Goal: Book appointment/travel/reservation

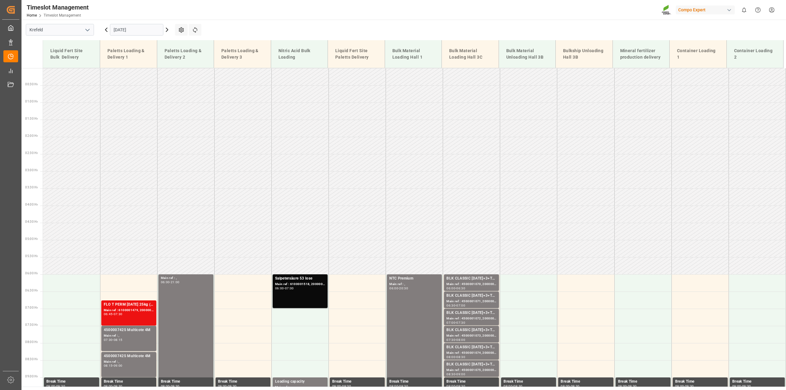
scroll to position [257, 0]
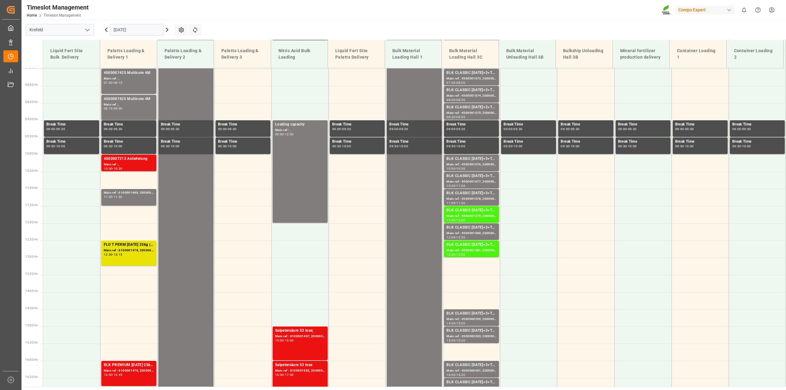
click at [130, 27] on input "[DATE]" at bounding box center [136, 30] width 53 height 12
click at [194, 28] on icon at bounding box center [195, 30] width 6 height 6
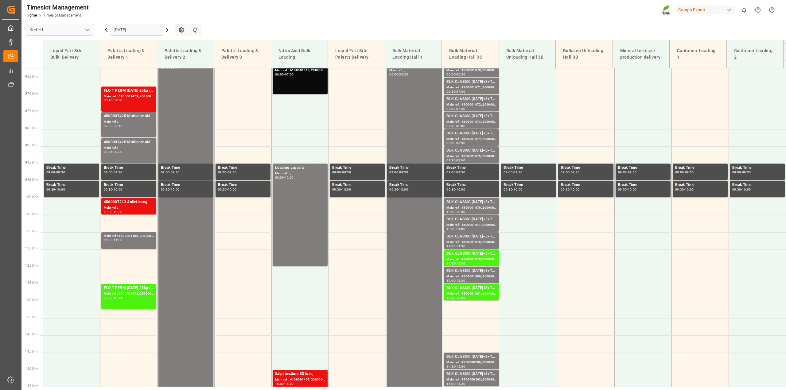
scroll to position [123, 0]
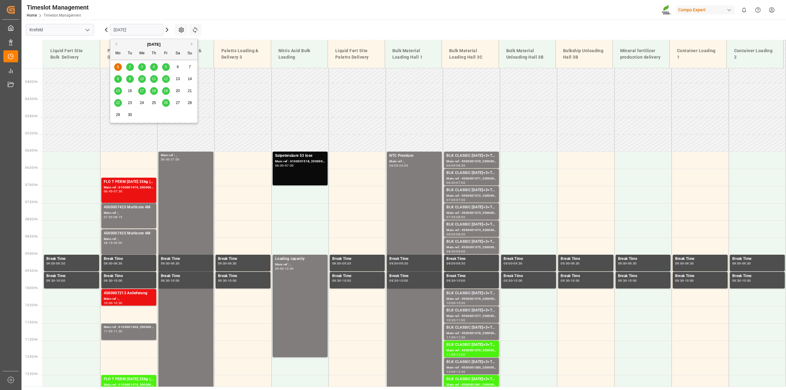
click at [134, 33] on input "[DATE]" at bounding box center [136, 30] width 53 height 12
click at [131, 67] on span "2" at bounding box center [130, 67] width 2 height 4
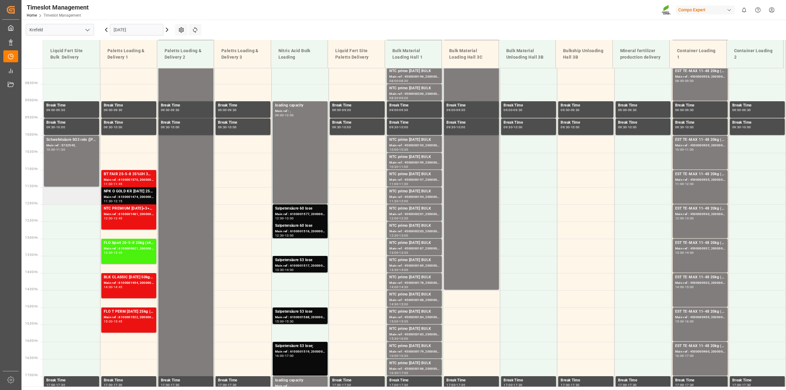
scroll to position [161, 0]
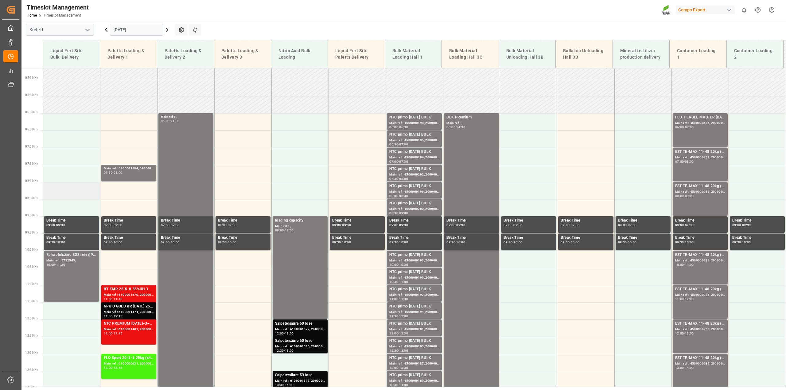
click at [57, 187] on td at bounding box center [71, 190] width 57 height 17
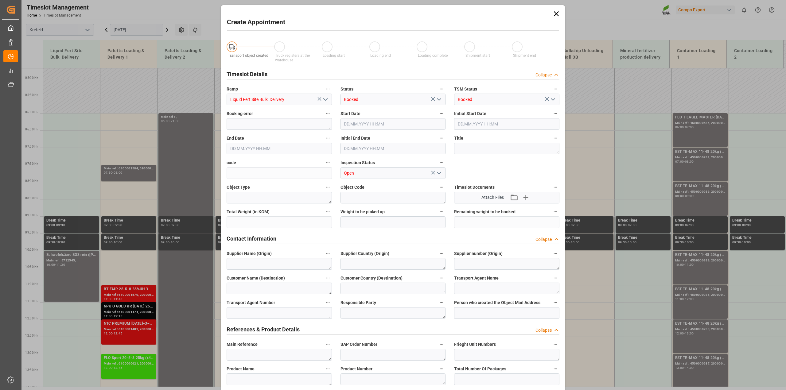
type input "[DATE] 08:00"
type input "[DATE] 08:30"
click at [464, 149] on textarea at bounding box center [506, 149] width 105 height 12
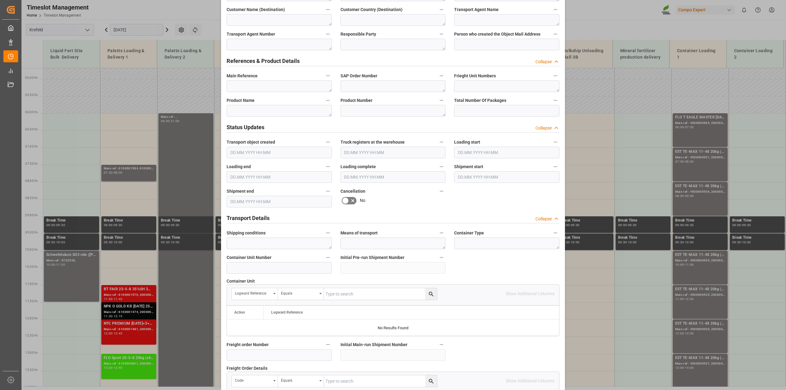
scroll to position [38, 0]
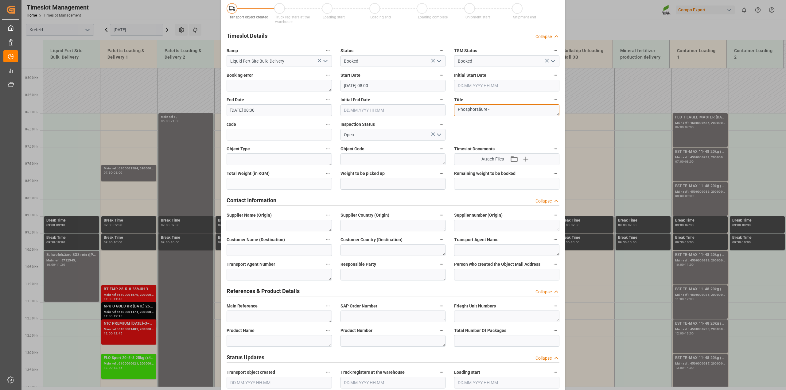
paste textarea "4500007463"
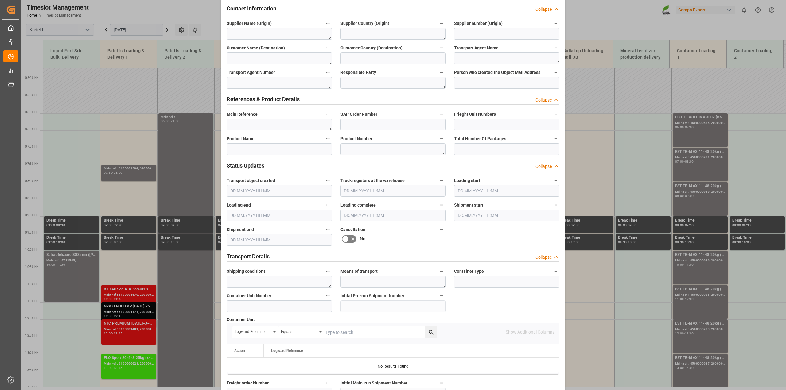
type textarea "Phosphorsäure - 4500007463"
click at [275, 152] on textarea at bounding box center [279, 149] width 105 height 12
paste textarea "4500007463"
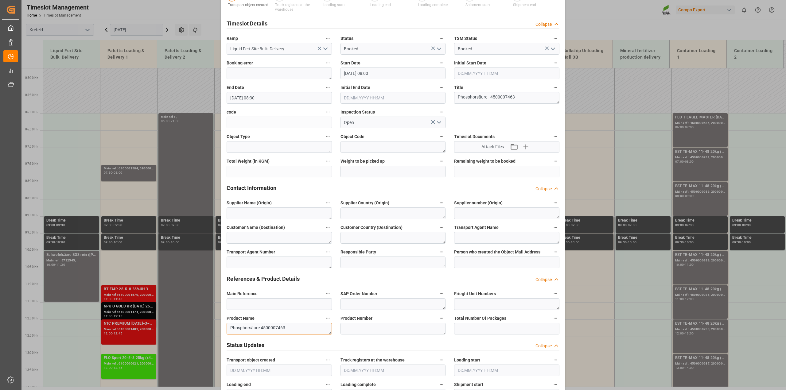
scroll to position [0, 0]
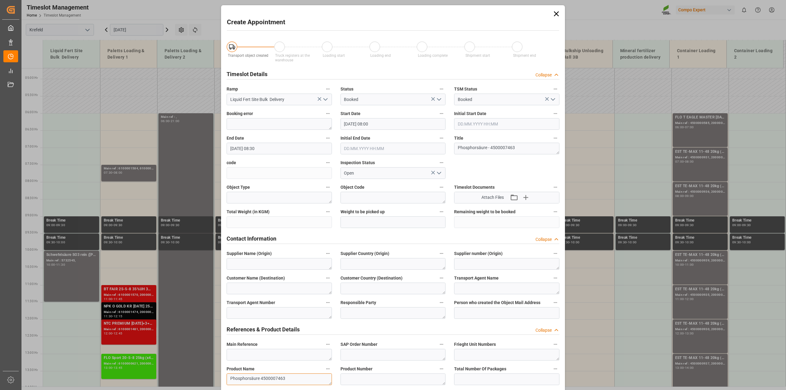
type textarea "Phosphorsäure 4500007463"
click at [269, 147] on input "[DATE] 08:30" at bounding box center [279, 149] width 105 height 12
click at [256, 148] on input "[DATE] 08:30" at bounding box center [279, 149] width 105 height 12
click at [271, 148] on input "[DATE] 09:30" at bounding box center [279, 149] width 105 height 12
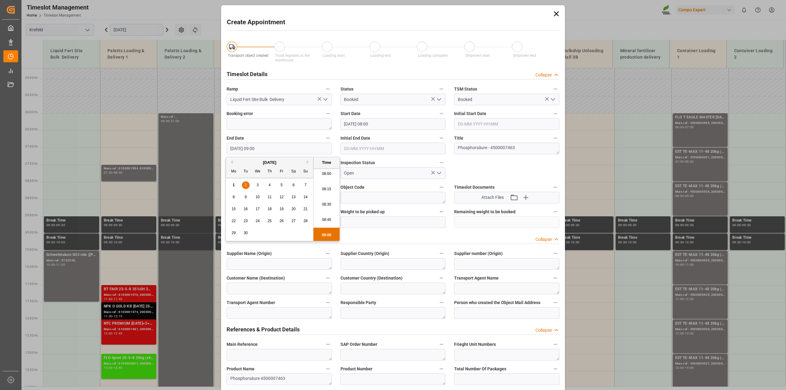
type input "[DATE] 09:00"
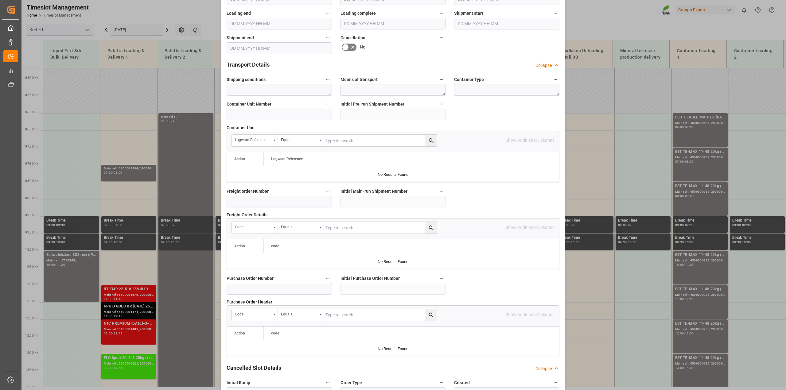
scroll to position [463, 0]
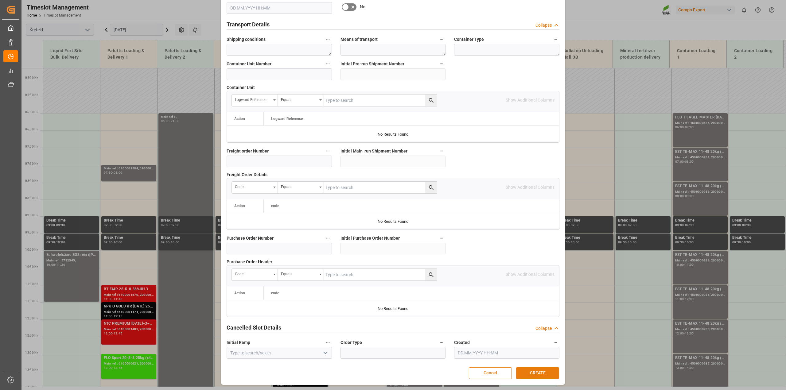
click at [528, 377] on button "CREATE" at bounding box center [537, 374] width 43 height 12
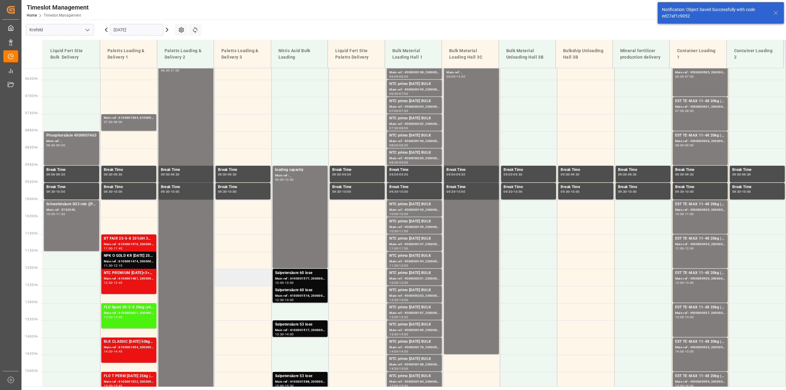
scroll to position [215, 0]
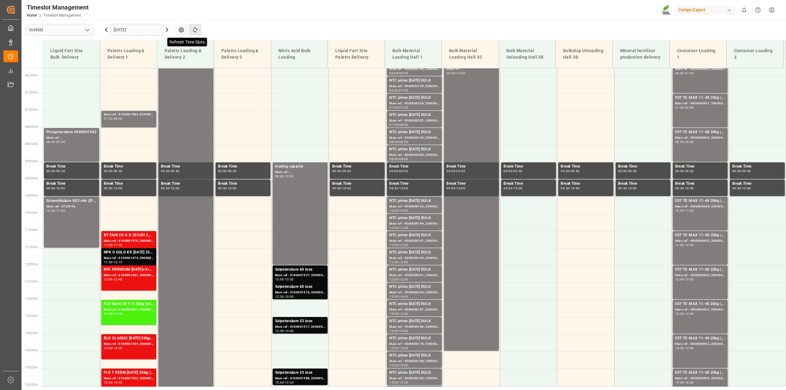
click at [194, 28] on icon at bounding box center [195, 30] width 4 height 6
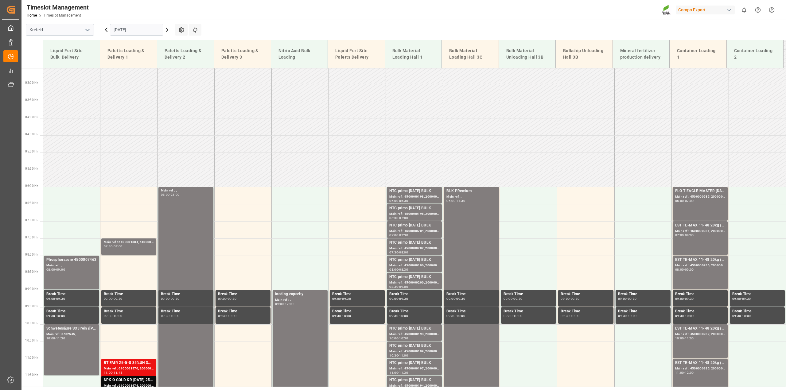
scroll to position [84, 0]
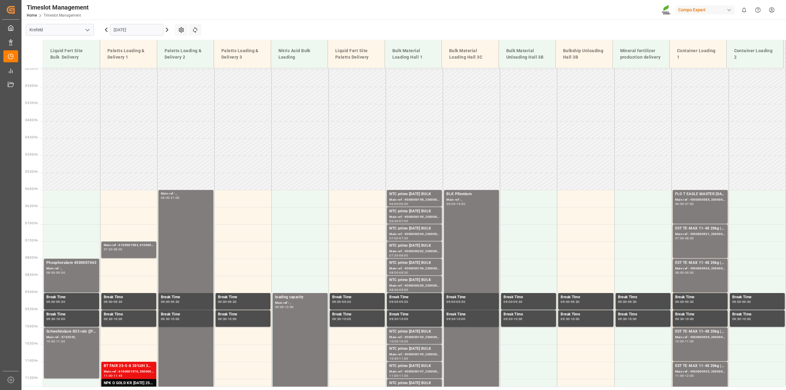
click at [130, 33] on input "[DATE]" at bounding box center [136, 30] width 53 height 12
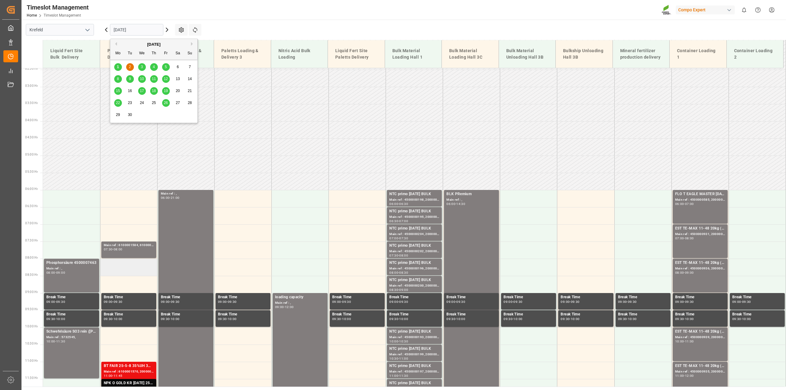
scroll to position [238, 0]
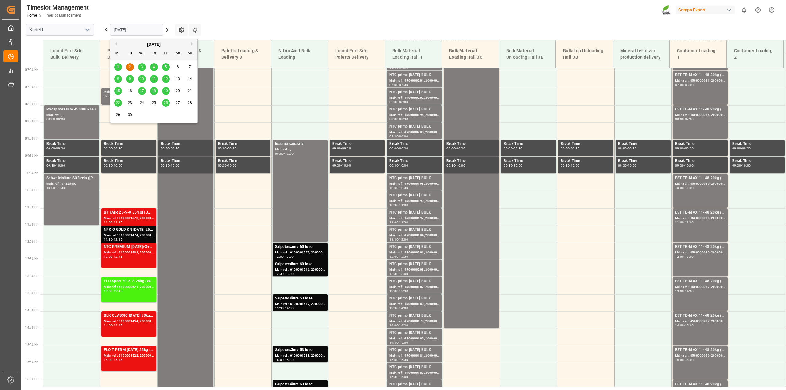
click at [118, 67] on span "1" at bounding box center [118, 67] width 2 height 4
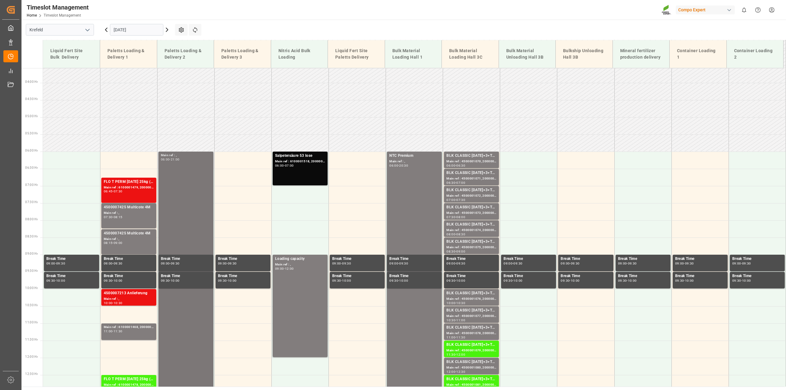
scroll to position [200, 0]
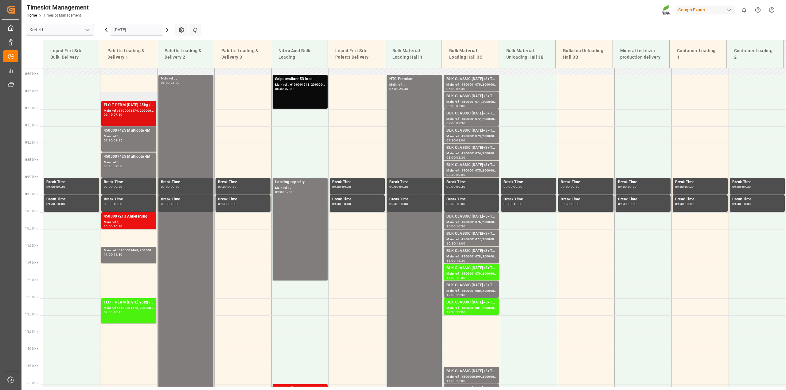
click at [133, 103] on div "FLO T PERM [DATE] 25kg (x40) INTTPL N 12-4-6 25kg (x40) D,A,CHHAK Grün 20-5-10-…" at bounding box center [129, 105] width 50 height 6
click at [139, 140] on div "07:30 - 08:15" at bounding box center [129, 140] width 50 height 3
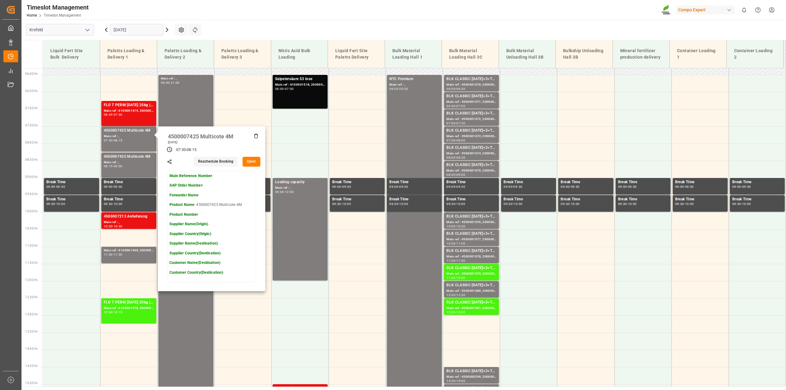
click at [256, 17] on div "Timeslot Management Home Timeslot Management Compo Expert 0 Notifications Only …" at bounding box center [401, 10] width 769 height 20
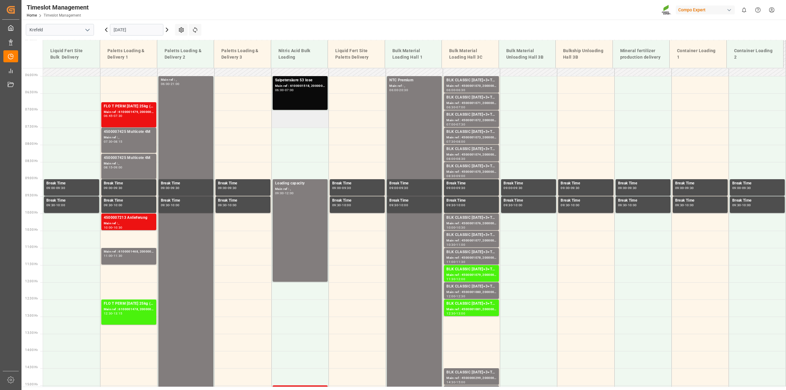
scroll to position [161, 0]
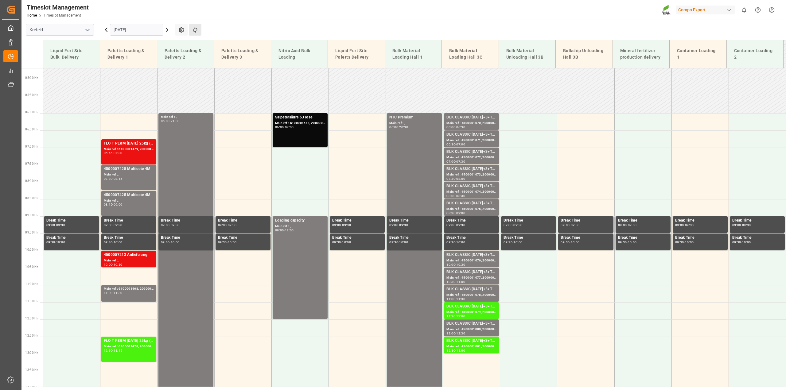
click at [200, 28] on button "Refresh Time Slots" at bounding box center [195, 30] width 13 height 12
click at [412, 165] on div "NTC Premium Main ref : , 06:00 - 20:30" at bounding box center [415, 363] width 50 height 496
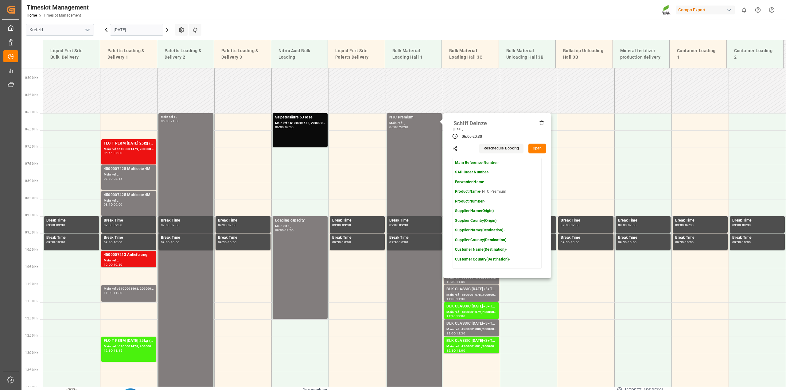
click at [539, 147] on button "Open" at bounding box center [538, 149] width 18 height 10
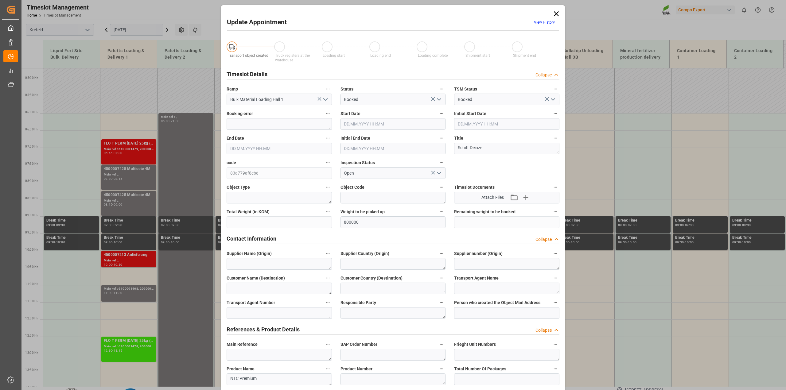
type input "800000"
type input "[DATE] 06:00"
type input "[DATE] 20:30"
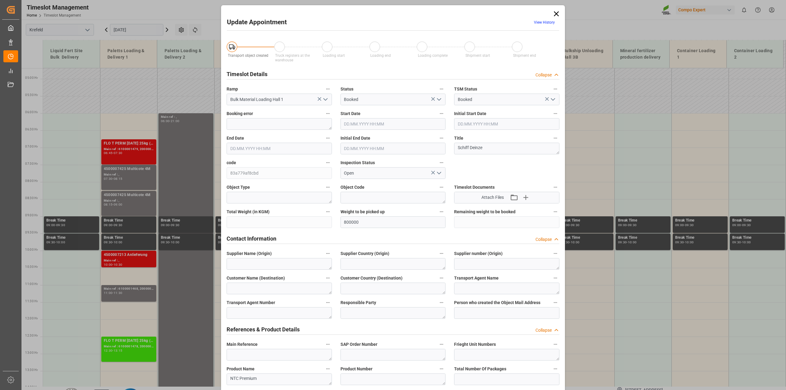
type input "[DATE] 11:47"
click at [554, 14] on icon at bounding box center [556, 14] width 9 height 9
